Goal: Information Seeking & Learning: Learn about a topic

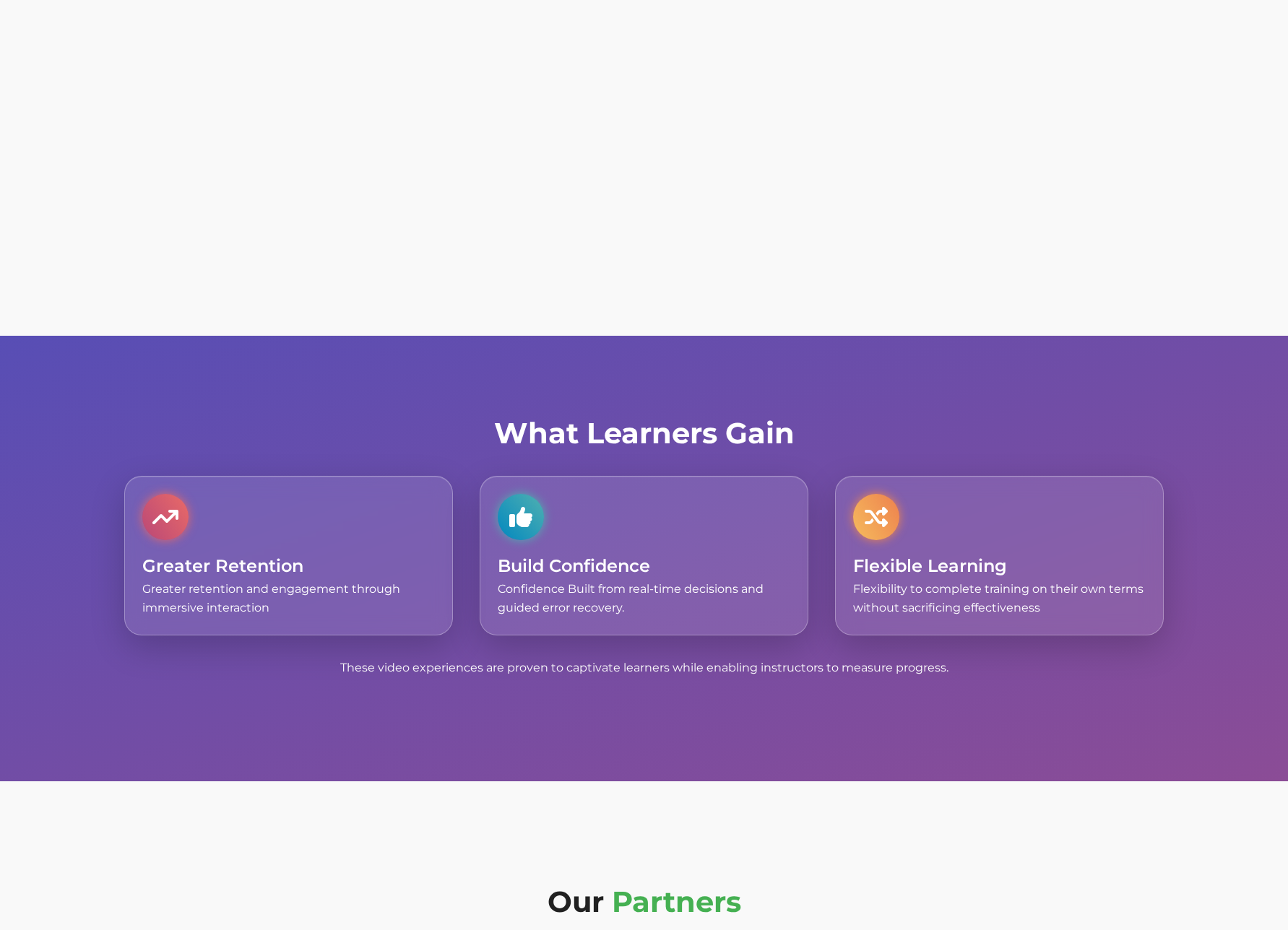
scroll to position [4463, 0]
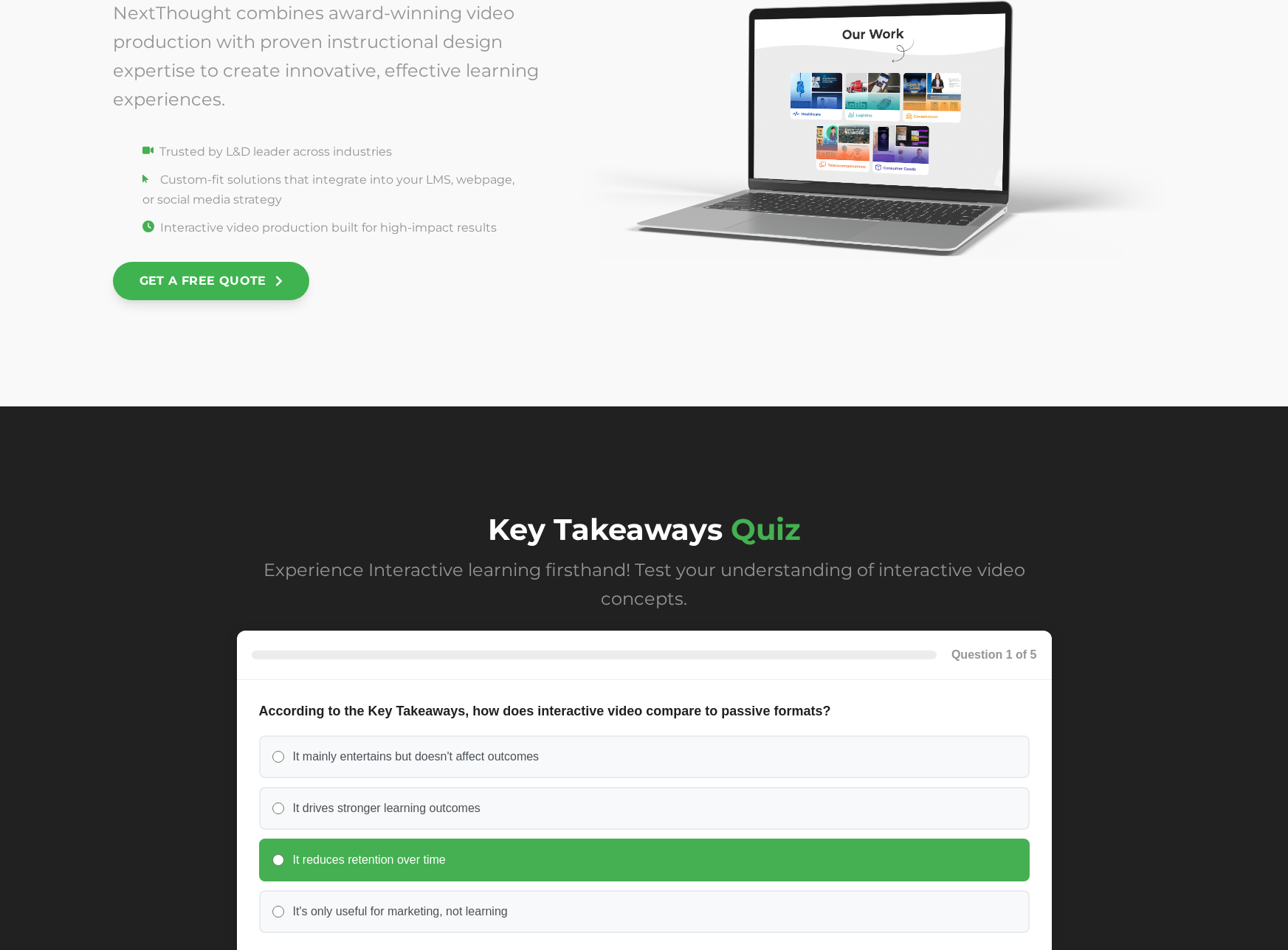
scroll to position [5974, 0]
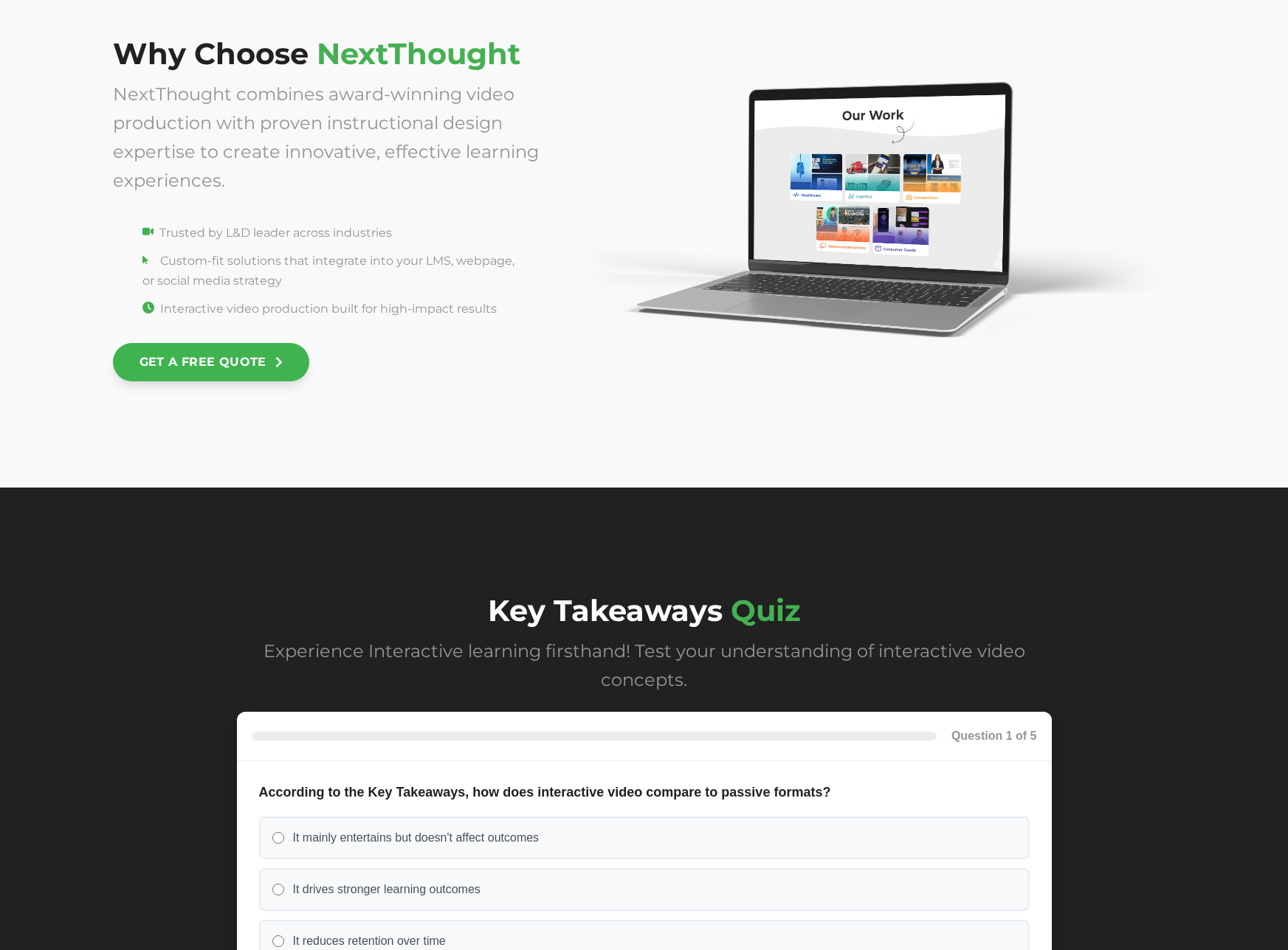
scroll to position [5976, 0]
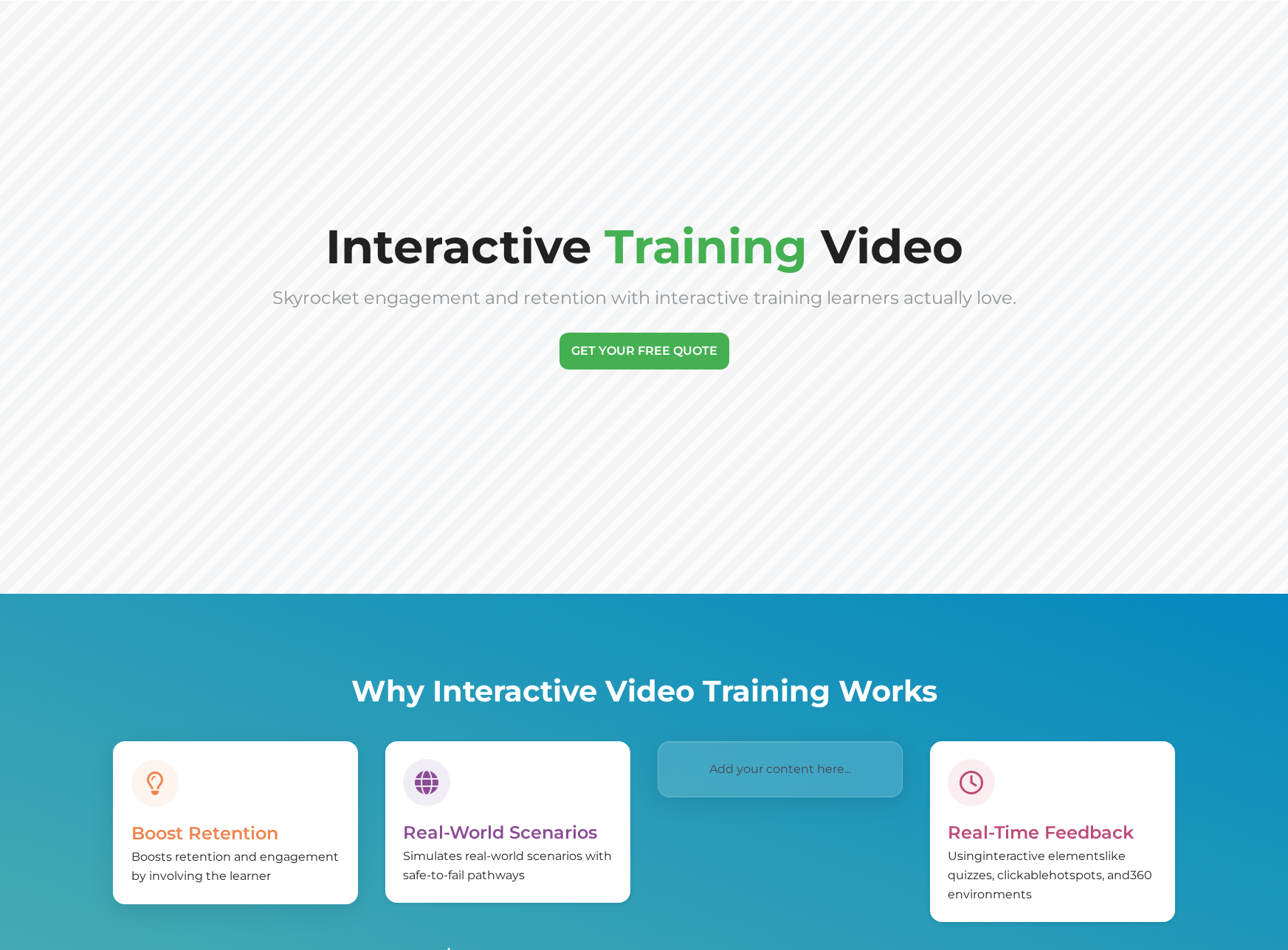
scroll to position [493, 0]
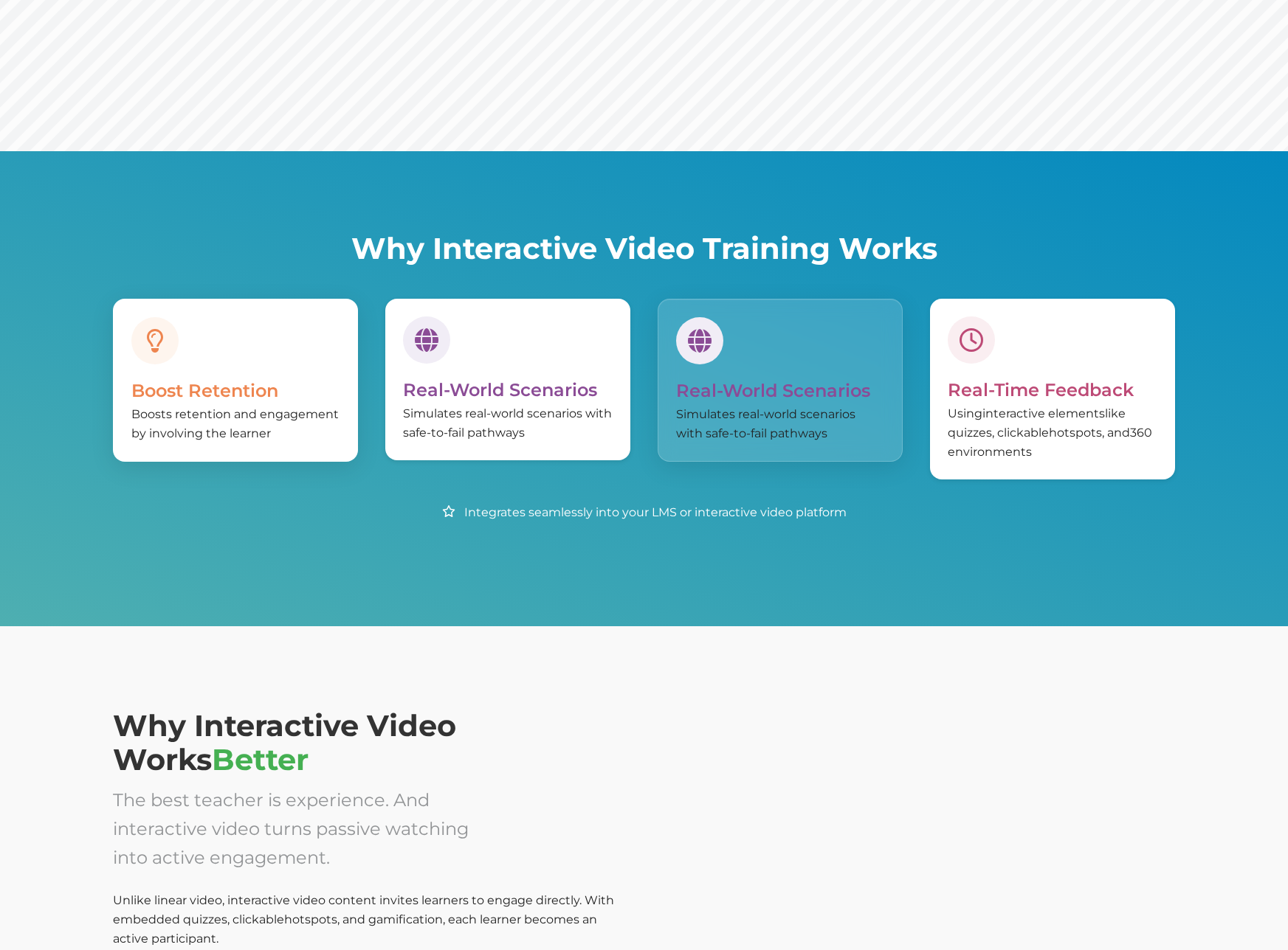
scroll to position [145, 0]
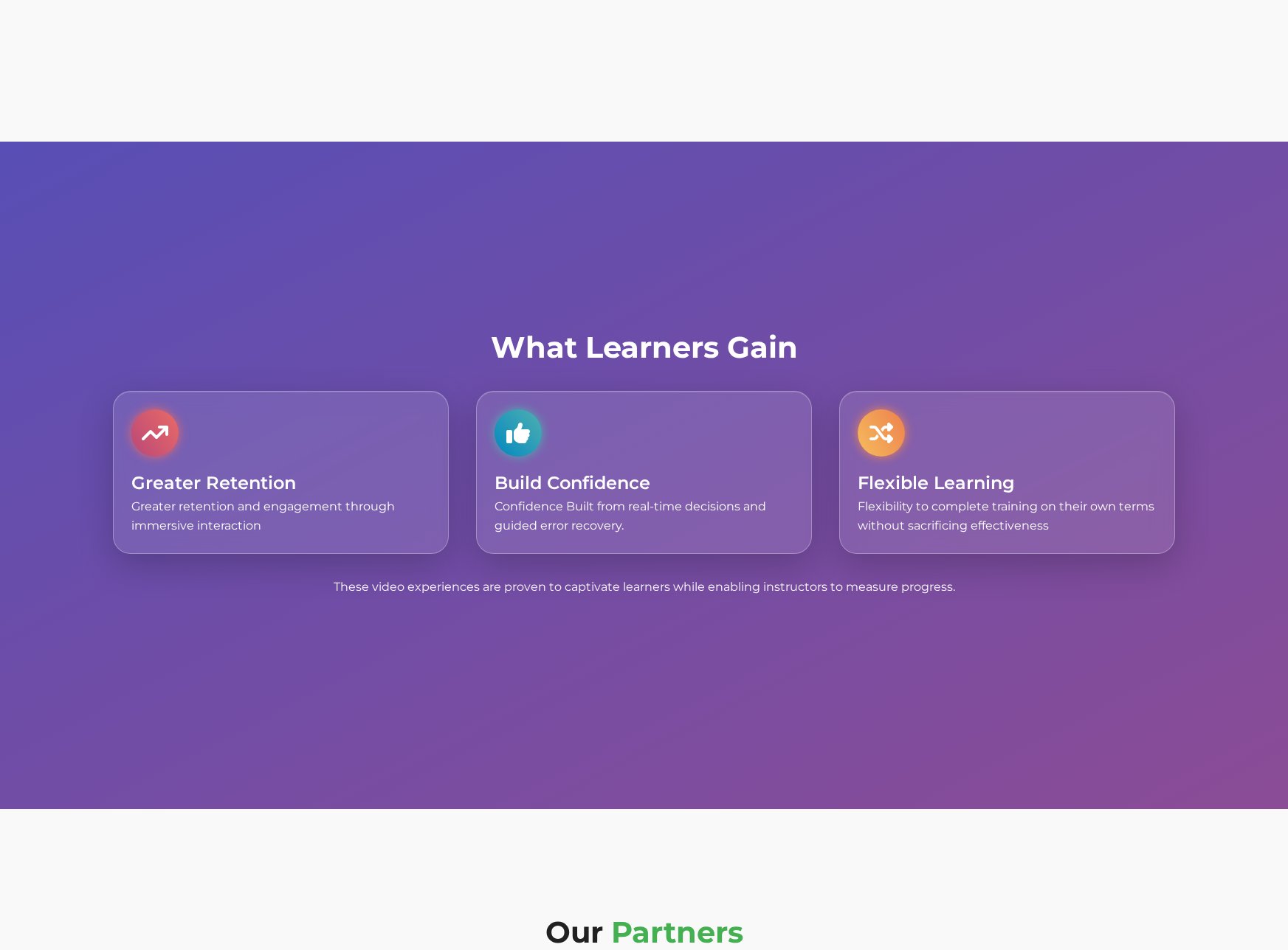
scroll to position [4474, 0]
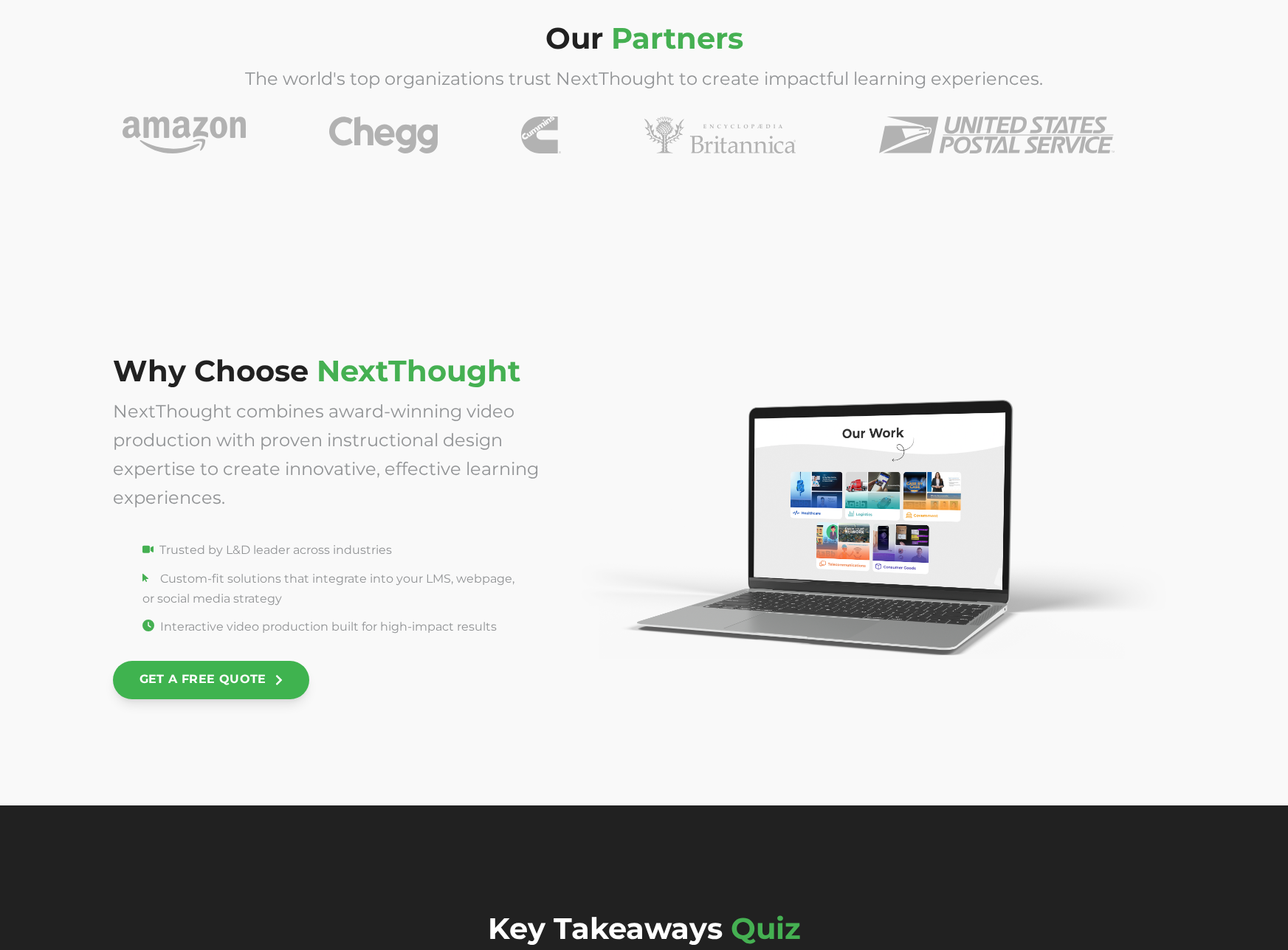
scroll to position [5495, 0]
